Goal: Task Accomplishment & Management: Manage account settings

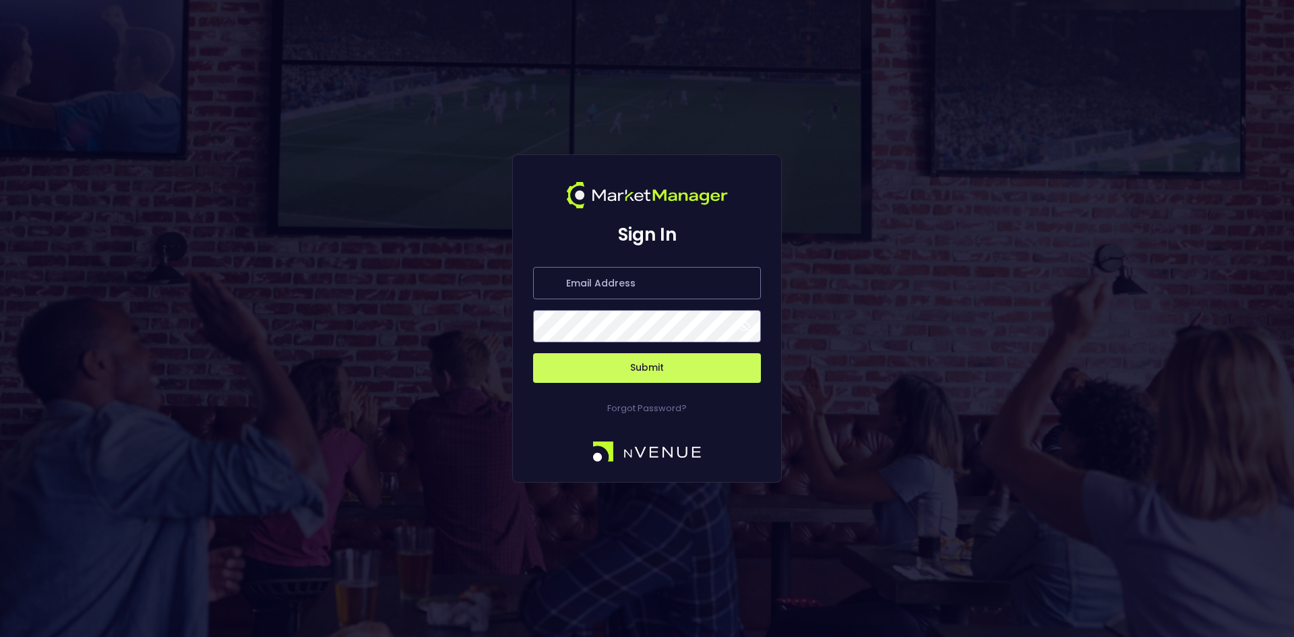
type input "[EMAIL_ADDRESS][DOMAIN_NAME]"
click at [640, 361] on button "Submit" at bounding box center [647, 368] width 228 height 30
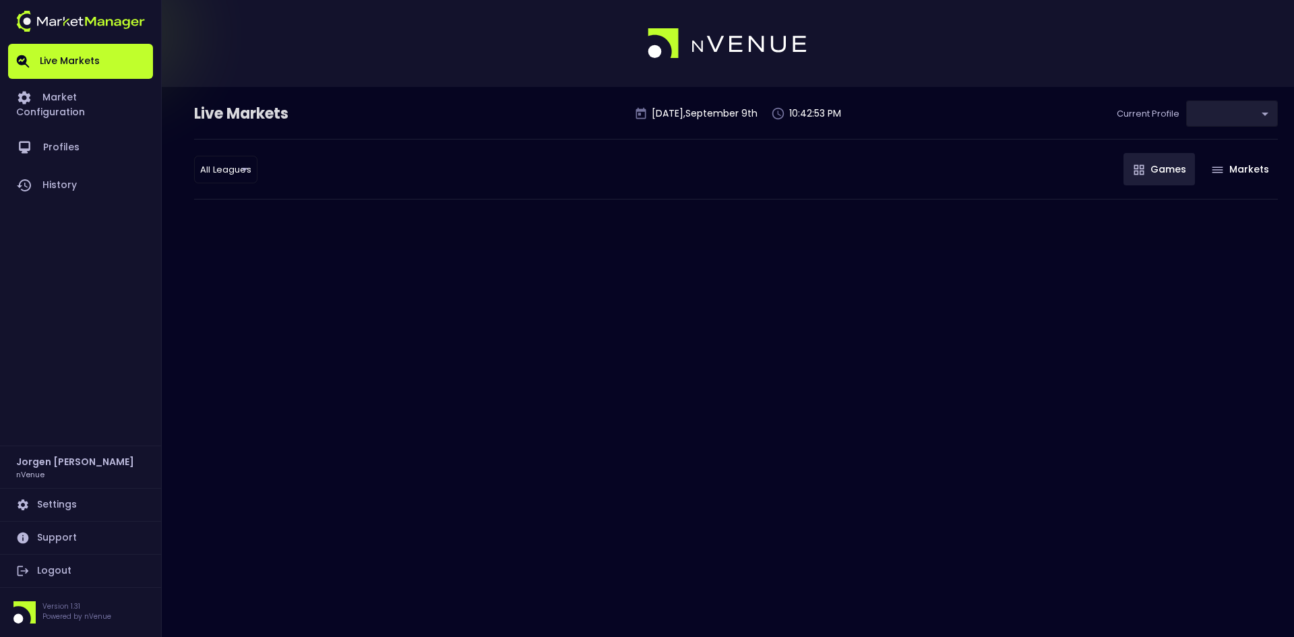
type input "d66ee90f-df8e-430e-a05c-aaf70ad95ad9"
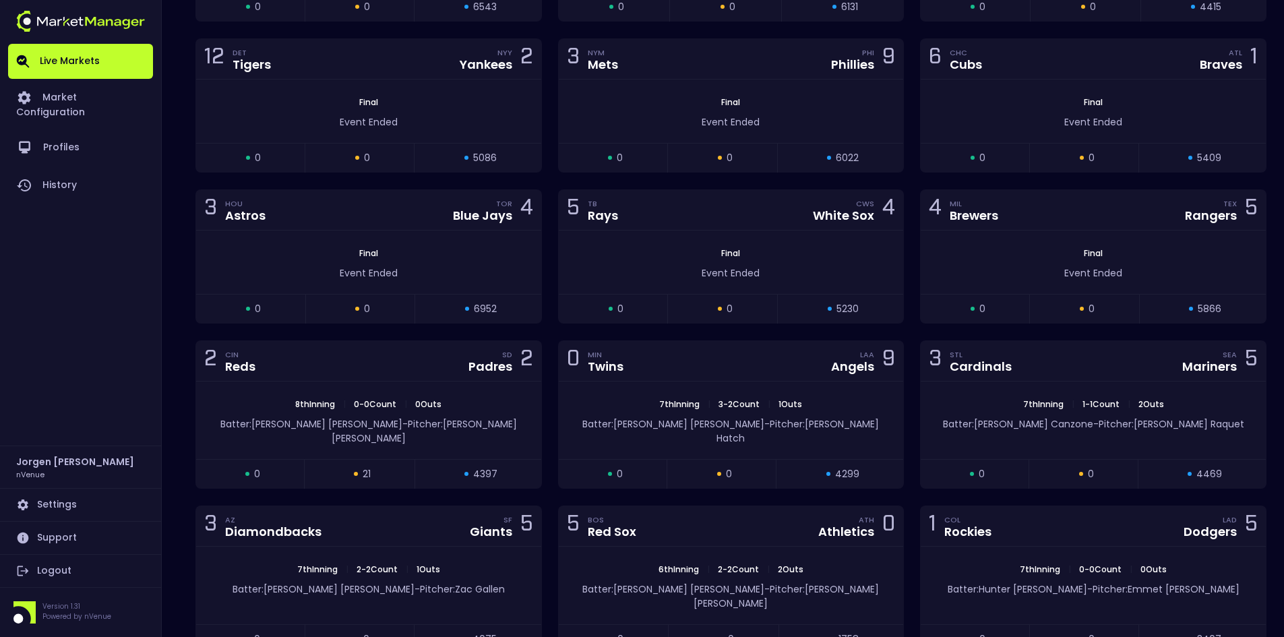
scroll to position [2494, 0]
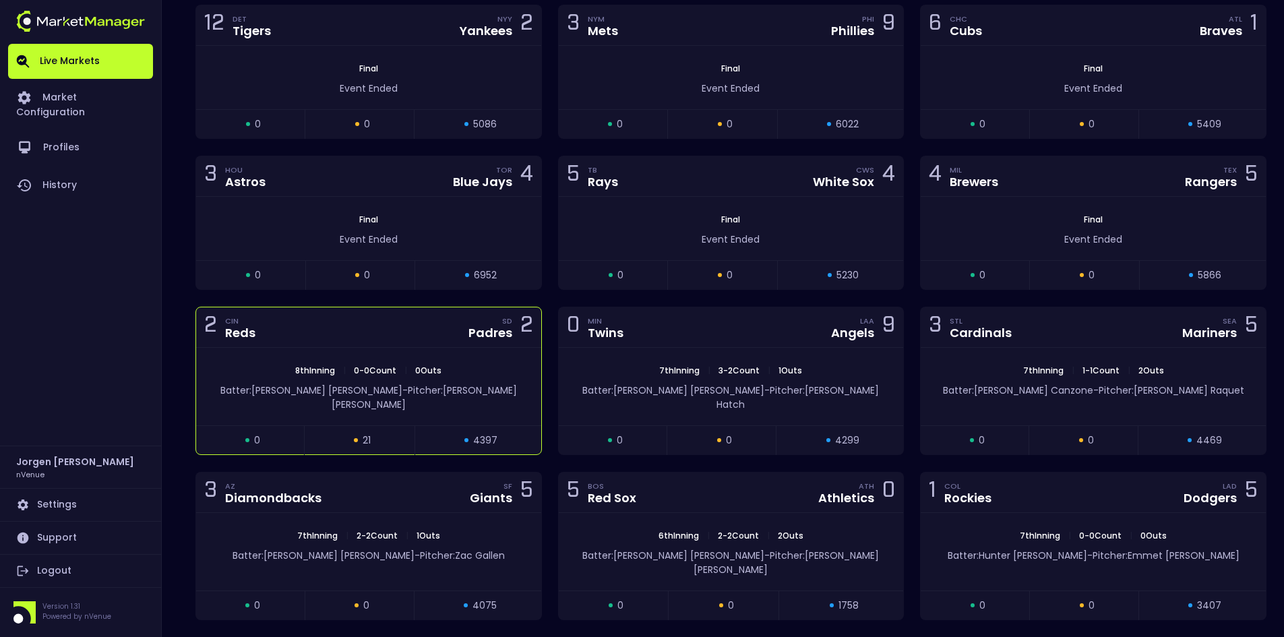
click at [326, 336] on div "2 CIN Reds SD Padres 2" at bounding box center [368, 327] width 345 height 40
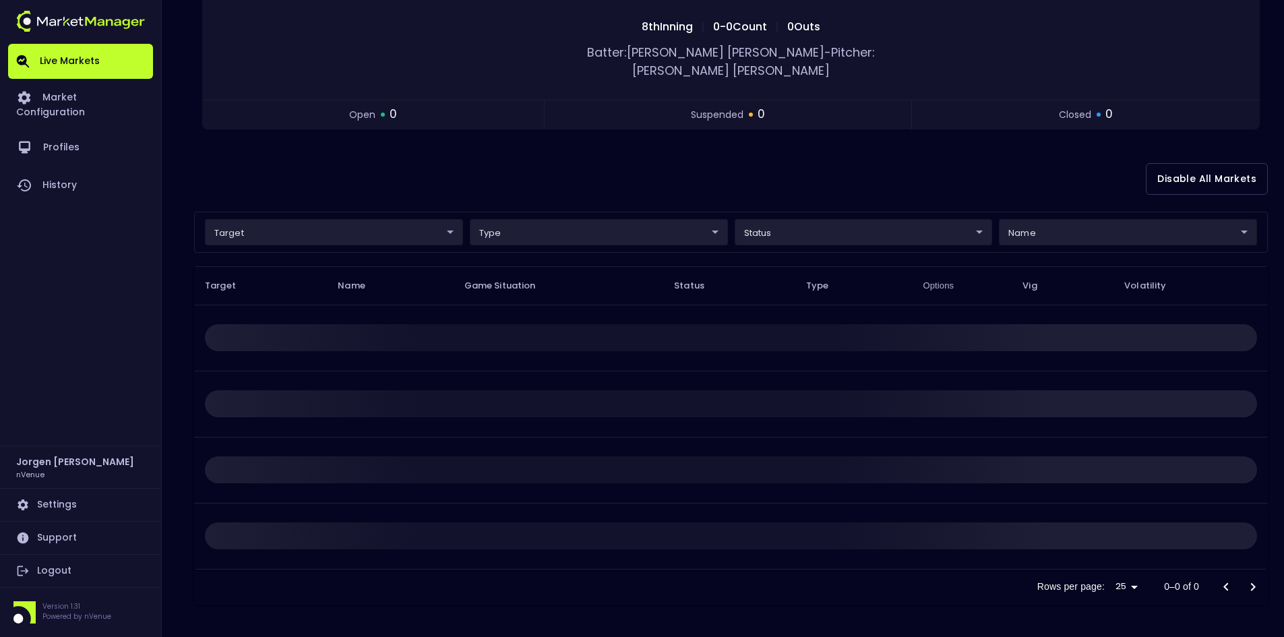
scroll to position [0, 0]
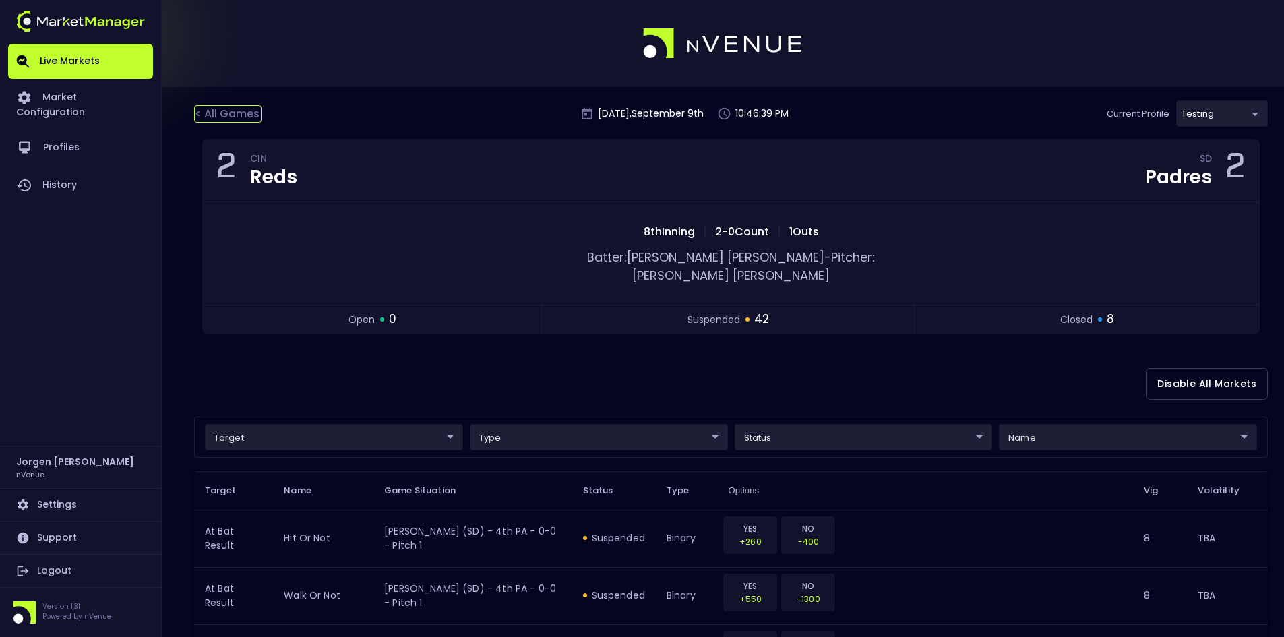
click at [241, 113] on div "< All Games" at bounding box center [227, 114] width 67 height 18
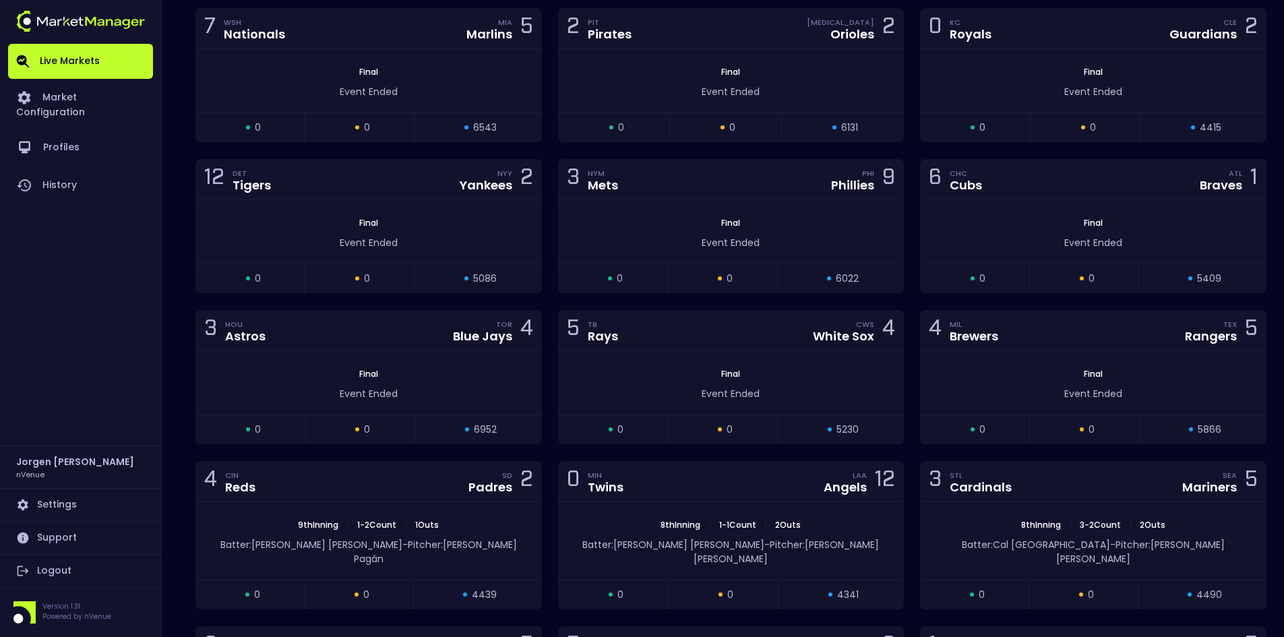
scroll to position [2132, 0]
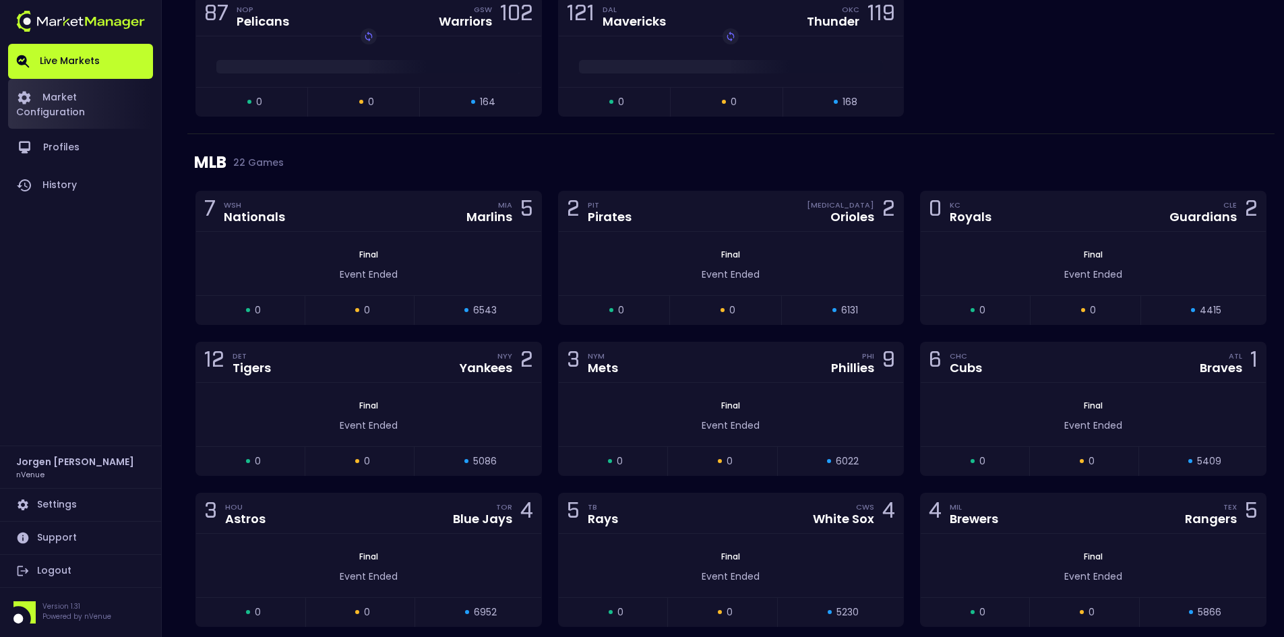
click at [110, 99] on link "Market Configuration" at bounding box center [80, 104] width 145 height 50
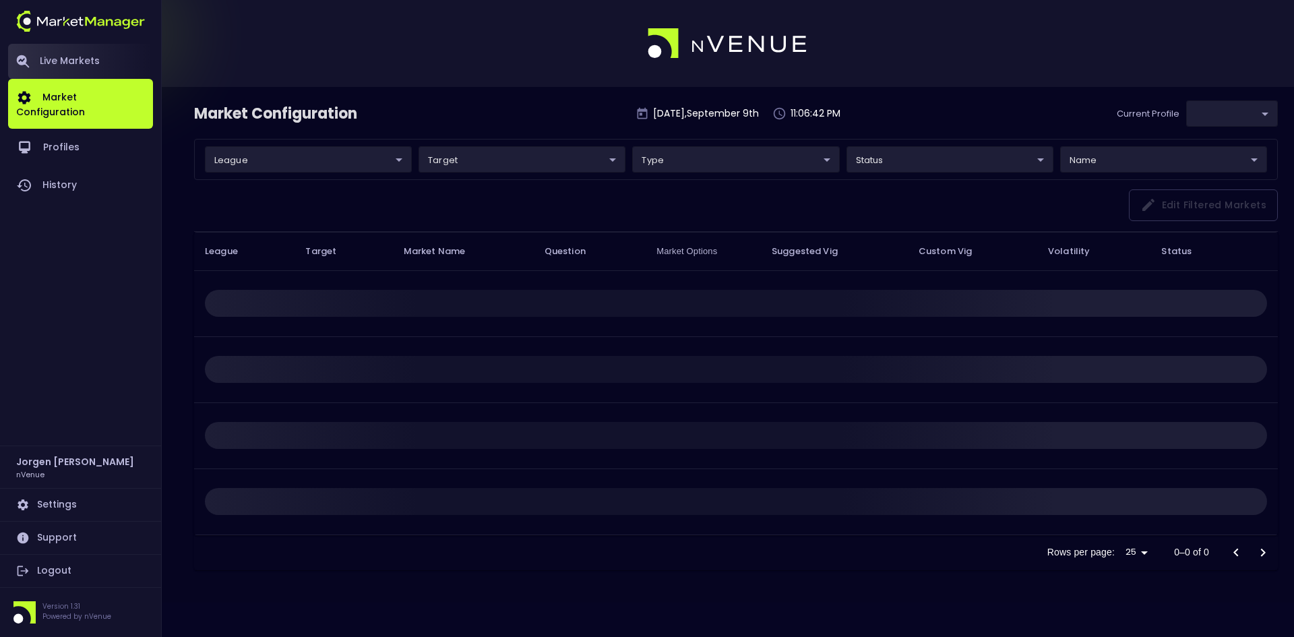
type input "d66ee90f-df8e-430e-a05c-aaf70ad95ad9"
click at [81, 60] on link "Live Markets" at bounding box center [80, 61] width 145 height 35
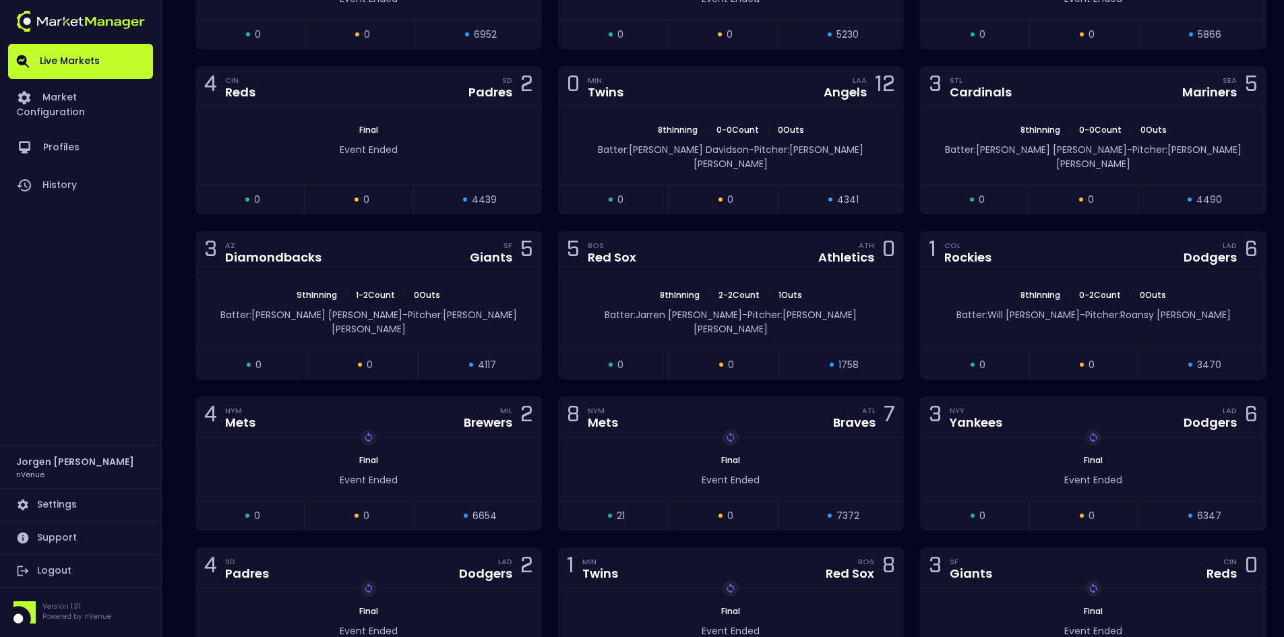
scroll to position [2628, 0]
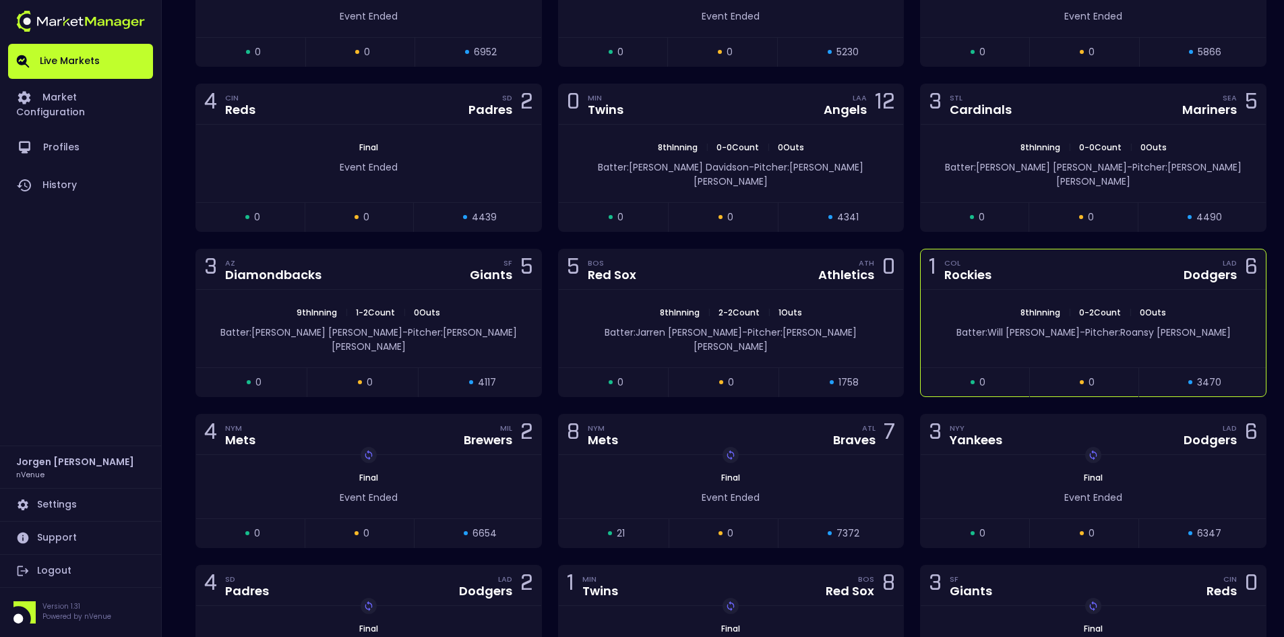
click at [979, 270] on div "1 COL Rockies LAD Dodgers 6" at bounding box center [1093, 269] width 345 height 40
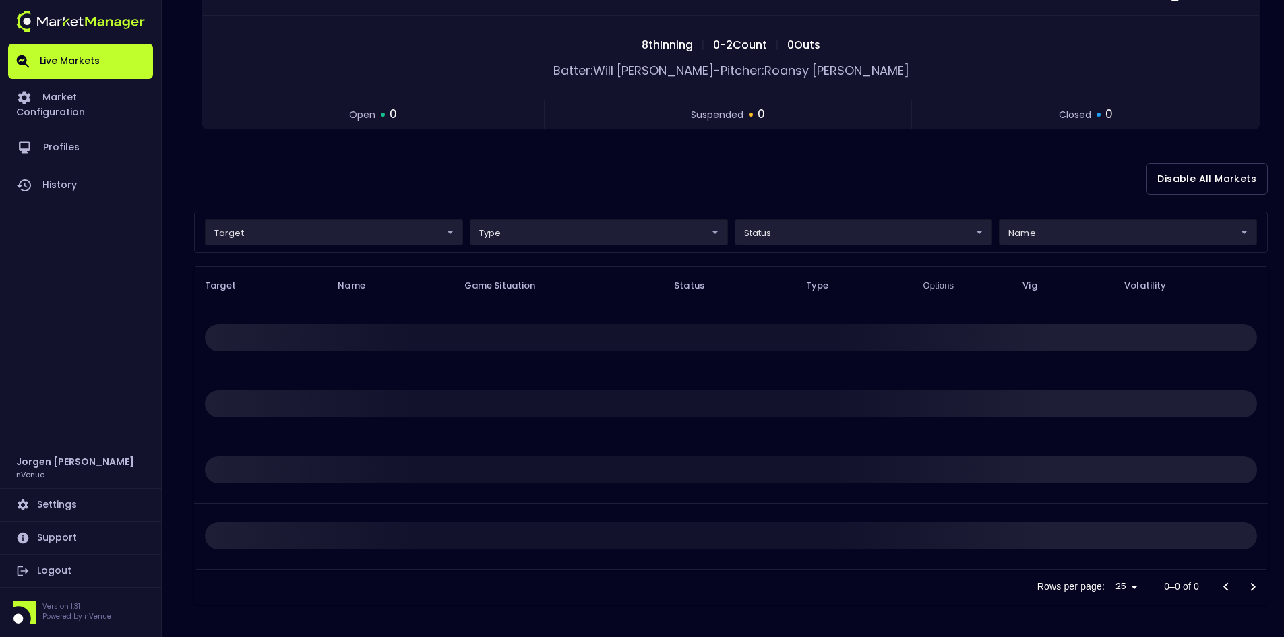
scroll to position [0, 0]
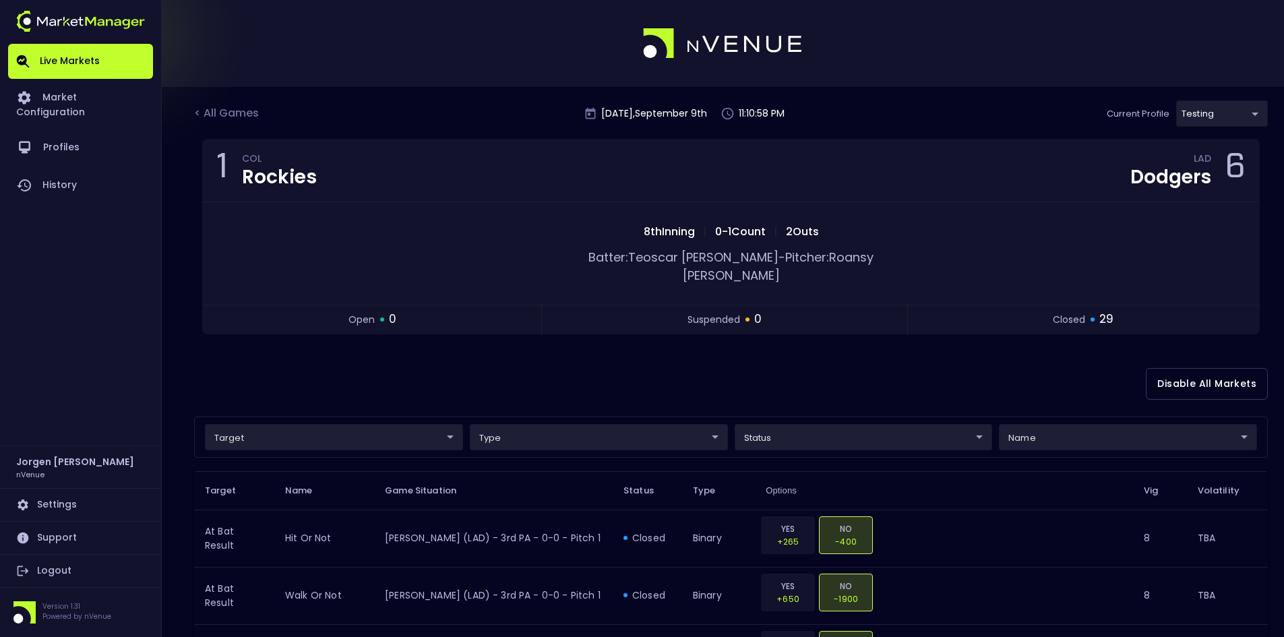
click at [388, 357] on div "Disable All Markets" at bounding box center [731, 383] width 1074 height 65
click at [229, 107] on div "< All Games" at bounding box center [227, 114] width 67 height 18
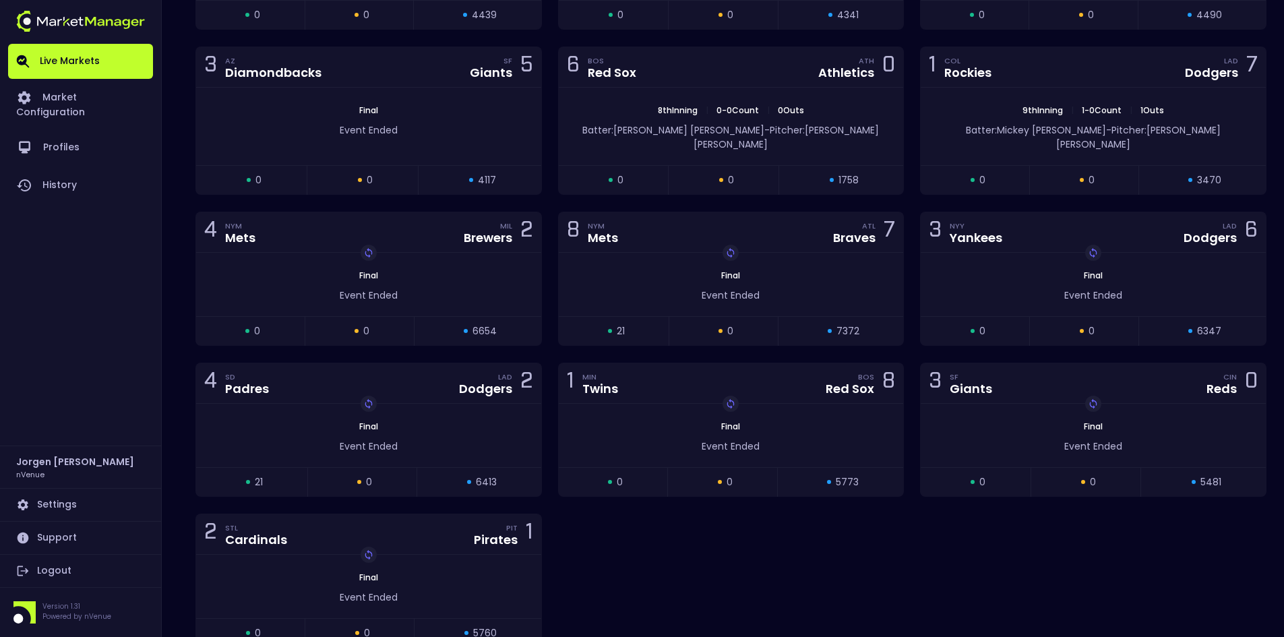
scroll to position [2696, 0]
